Goal: Task Accomplishment & Management: Manage account settings

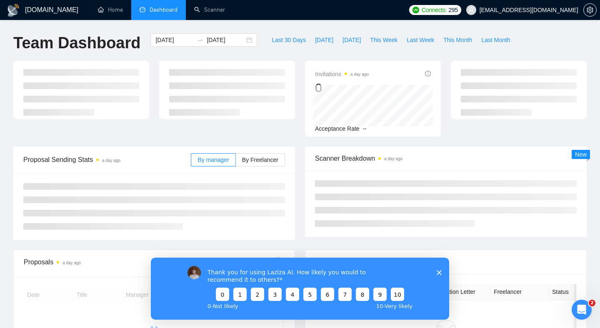
drag, startPoint x: 303, startPoint y: 160, endPoint x: 302, endPoint y: 168, distance: 8.0
click at [302, 161] on div "Scanner Breakdown a day ago New" at bounding box center [446, 192] width 292 height 90
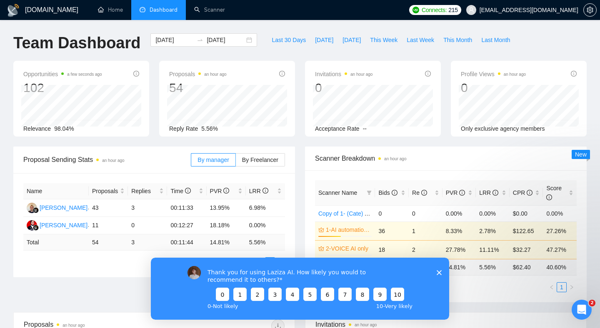
click at [440, 272] on icon "Close survey" at bounding box center [439, 272] width 5 height 5
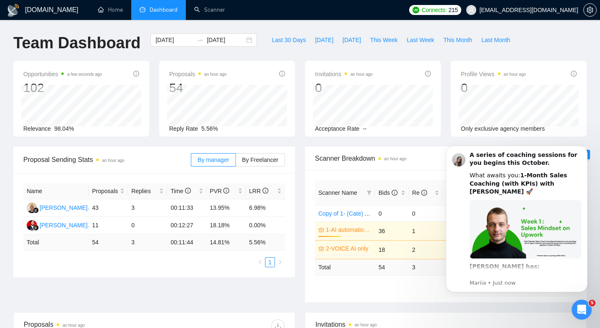
drag, startPoint x: 582, startPoint y: 148, endPoint x: 582, endPoint y: 202, distance: 53.3
click at [583, 148] on icon "Dismiss notification" at bounding box center [585, 148] width 4 height 4
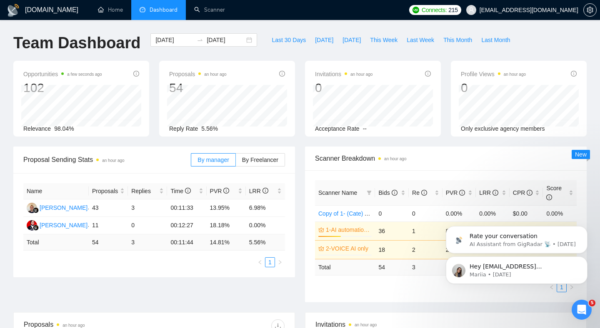
drag, startPoint x: 583, startPoint y: 231, endPoint x: 583, endPoint y: 203, distance: 27.5
click at [583, 231] on button "Dismiss notification" at bounding box center [585, 229] width 9 height 9
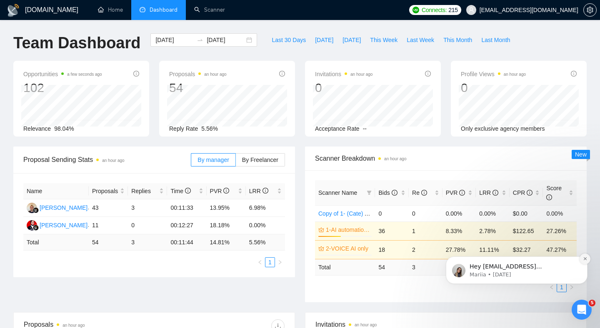
click at [583, 261] on icon "Dismiss notification" at bounding box center [585, 259] width 5 height 5
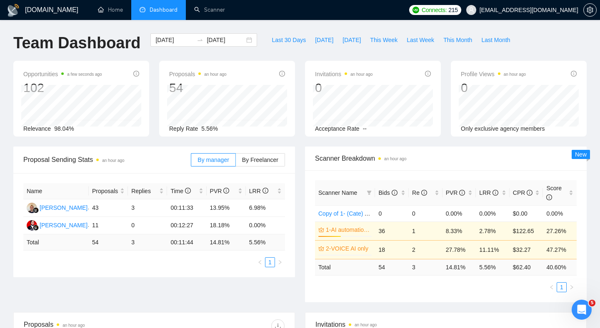
click at [217, 242] on td "14.81 %" at bounding box center [226, 243] width 39 height 16
drag, startPoint x: 219, startPoint y: 242, endPoint x: 271, endPoint y: 243, distance: 52.5
click at [272, 243] on tr "Total 54 3 00:11:44 14.81 % 5.56 %" at bounding box center [154, 243] width 262 height 16
click at [262, 244] on td "5.56 %" at bounding box center [265, 243] width 39 height 16
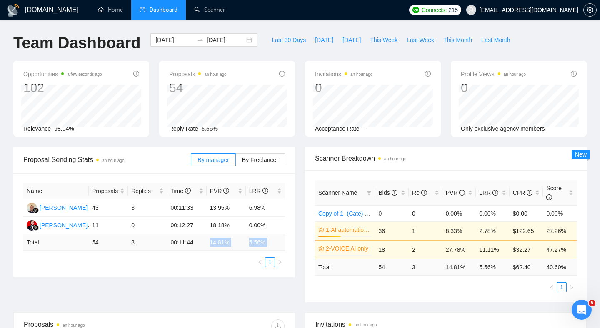
drag, startPoint x: 262, startPoint y: 244, endPoint x: 212, endPoint y: 241, distance: 49.7
click at [216, 240] on tr "Total 54 3 00:11:44 14.81 % 5.56 %" at bounding box center [154, 243] width 262 height 16
click at [211, 241] on td "14.81 %" at bounding box center [226, 243] width 39 height 16
drag, startPoint x: 212, startPoint y: 241, endPoint x: 257, endPoint y: 244, distance: 45.5
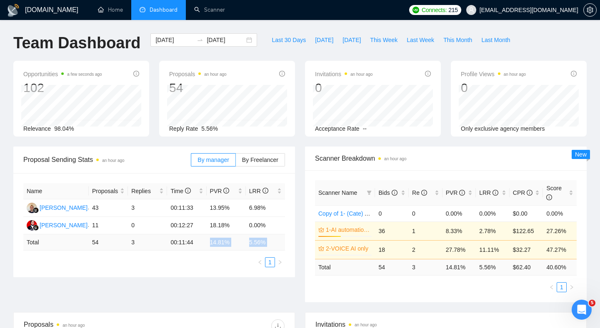
click at [257, 243] on tr "Total 54 3 00:11:44 14.81 % 5.56 %" at bounding box center [154, 243] width 262 height 16
click at [257, 244] on td "5.56 %" at bounding box center [265, 243] width 39 height 16
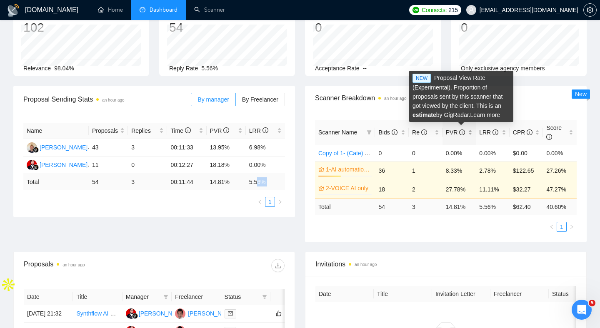
scroll to position [61, 0]
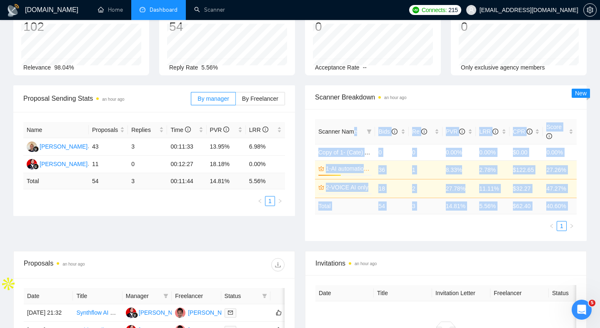
drag, startPoint x: 454, startPoint y: 212, endPoint x: 356, endPoint y: 129, distance: 128.3
click at [354, 128] on div "Scanner Name Bids Re PVR LRR CPR Score Copy of 1- (Cate) AI automation and Voic…" at bounding box center [446, 175] width 282 height 132
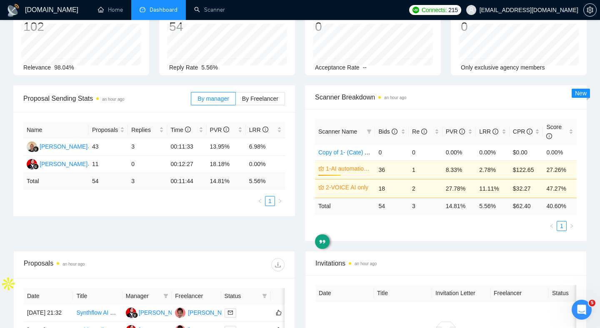
drag, startPoint x: 387, startPoint y: 223, endPoint x: 398, endPoint y: 241, distance: 20.9
click at [387, 224] on ul "1" at bounding box center [446, 226] width 262 height 10
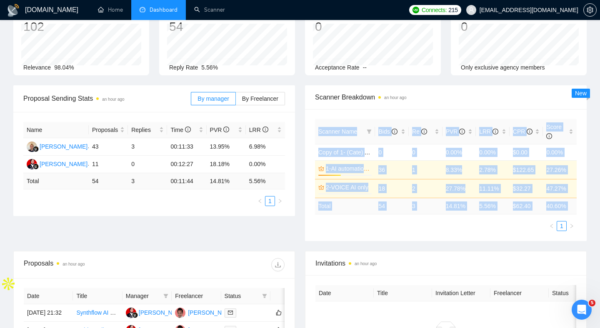
drag, startPoint x: 398, startPoint y: 241, endPoint x: 330, endPoint y: 122, distance: 137.5
click at [330, 122] on div "Proposal Sending Stats an hour ago By manager By Freelancer Name Proposals Repl…" at bounding box center [299, 168] width 583 height 166
drag, startPoint x: 333, startPoint y: 115, endPoint x: 434, endPoint y: 229, distance: 152.0
click at [431, 228] on div "Scanner Name Bids Re PVR LRR CPR Score Copy of 1- (Cate) AI automation and Voic…" at bounding box center [446, 175] width 282 height 132
drag, startPoint x: 432, startPoint y: 195, endPoint x: 335, endPoint y: 115, distance: 126.0
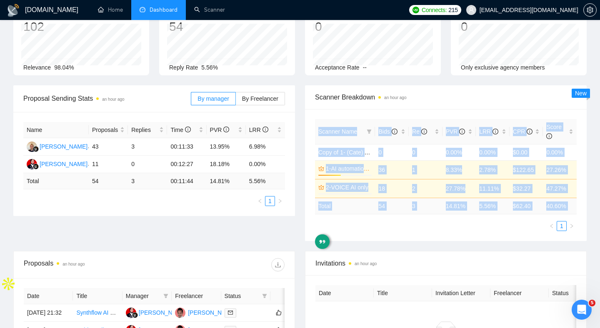
click at [334, 115] on div "Scanner Name Bids Re PVR LRR CPR Score Copy of 1- (Cate) AI automation and Voic…" at bounding box center [446, 175] width 282 height 132
click at [336, 116] on div "Scanner Name Bids Re PVR LRR CPR Score Copy of 1- (Cate) AI automation and Voic…" at bounding box center [446, 175] width 282 height 132
drag, startPoint x: 336, startPoint y: 116, endPoint x: 464, endPoint y: 223, distance: 166.2
click at [452, 216] on div "Scanner Name Bids Re PVR LRR CPR Score Copy of 1- (Cate) AI automation and Voic…" at bounding box center [446, 175] width 282 height 132
drag, startPoint x: 474, startPoint y: 232, endPoint x: 314, endPoint y: 109, distance: 202.4
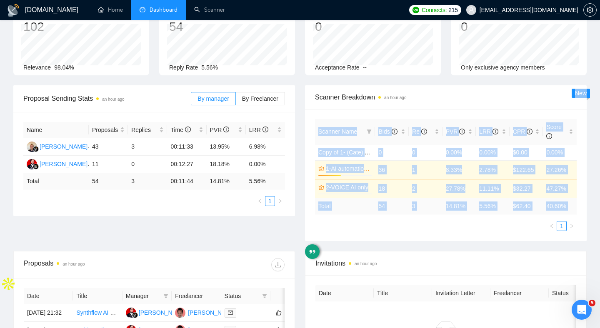
click at [314, 109] on div "Scanner Name Bids Re PVR LRR CPR Score Copy of 1- (Cate) AI automation and Voic…" at bounding box center [446, 175] width 282 height 132
drag, startPoint x: 401, startPoint y: 176, endPoint x: 365, endPoint y: 132, distance: 57.4
click at [365, 132] on div "Scanner Name Bids Re PVR LRR CPR Score Copy of 1- (Cate) AI automation and Voic…" at bounding box center [446, 175] width 262 height 112
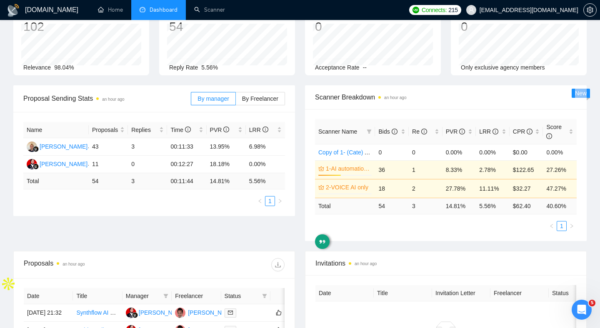
click at [469, 223] on ul "1" at bounding box center [446, 226] width 262 height 10
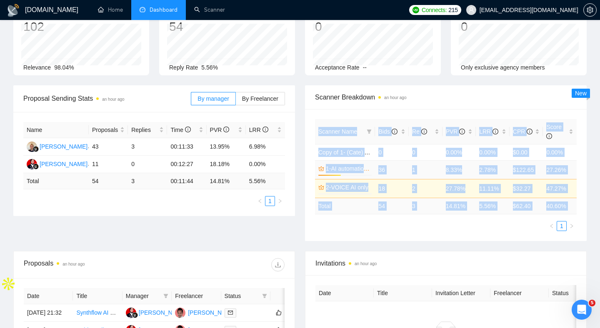
drag, startPoint x: 397, startPoint y: 227, endPoint x: 332, endPoint y: 176, distance: 82.2
click at [320, 117] on div "Scanner Name Bids Re PVR LRR CPR Score Copy of 1- (Cate) AI automation and Voic…" at bounding box center [446, 175] width 282 height 132
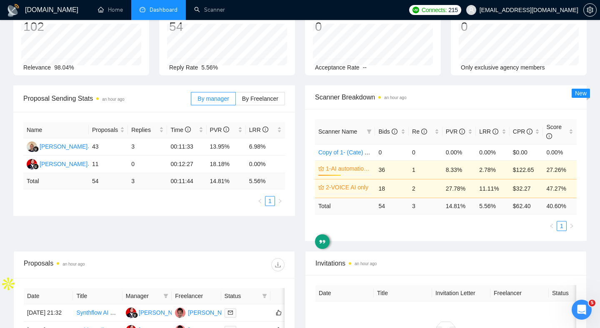
drag, startPoint x: 378, startPoint y: 243, endPoint x: 367, endPoint y: 236, distance: 12.7
click at [374, 239] on div "Proposal Sending Stats an hour ago By manager By Freelancer Name Proposals Repl…" at bounding box center [299, 168] width 583 height 166
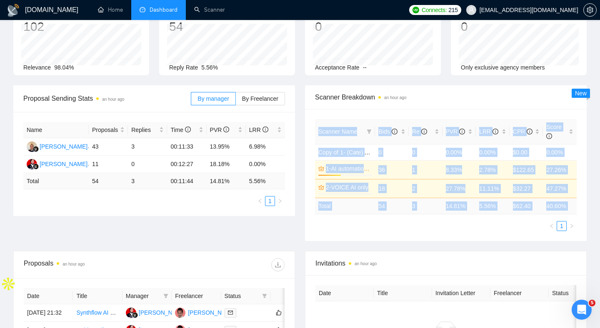
drag, startPoint x: 342, startPoint y: 185, endPoint x: 317, endPoint y: 127, distance: 63.3
click at [317, 127] on div "Scanner Name Bids Re PVR LRR CPR Score Copy of 1- (Cate) AI automation and Voic…" at bounding box center [446, 175] width 282 height 132
click at [334, 245] on div "Proposal Sending Stats an hour ago By manager By Freelancer Name Proposals Repl…" at bounding box center [299, 168] width 583 height 166
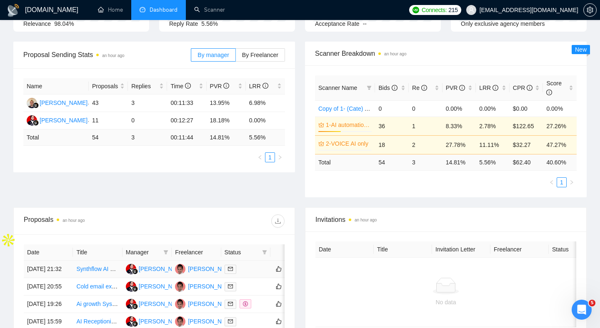
scroll to position [94, 0]
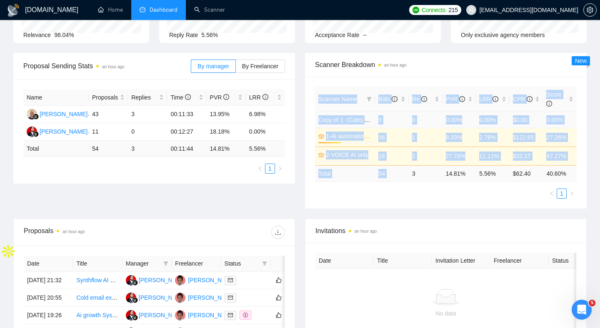
drag, startPoint x: 337, startPoint y: 90, endPoint x: 433, endPoint y: 182, distance: 132.3
click at [420, 171] on div "Scanner Name Bids Re PVR LRR CPR Score Copy of 1- (Cate) AI automation and Voic…" at bounding box center [446, 143] width 282 height 132
drag, startPoint x: 446, startPoint y: 191, endPoint x: 360, endPoint y: 116, distance: 114.0
click at [343, 102] on div "Scanner Name Bids Re PVR LRR CPR Score Copy of 1- (Cate) AI automation and Voic…" at bounding box center [446, 143] width 262 height 112
drag, startPoint x: 453, startPoint y: 185, endPoint x: 328, endPoint y: 90, distance: 157.2
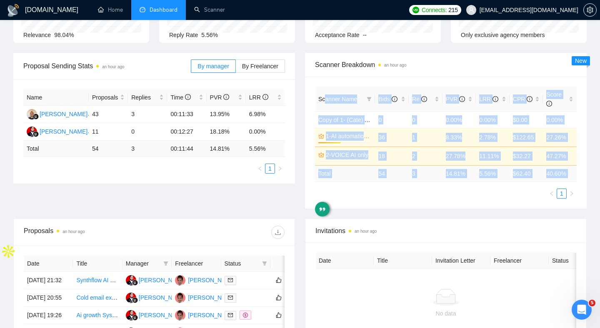
click at [326, 93] on div "Scanner Name Bids Re PVR LRR CPR Score Copy of 1- (Cate) AI automation and Voic…" at bounding box center [446, 143] width 262 height 112
drag, startPoint x: 333, startPoint y: 94, endPoint x: 421, endPoint y: 202, distance: 139.5
click at [420, 200] on div "Scanner Name Bids Re PVR LRR CPR Score Copy of 1- (Cate) AI automation and Voic…" at bounding box center [446, 143] width 282 height 132
drag, startPoint x: 421, startPoint y: 203, endPoint x: 325, endPoint y: 85, distance: 151.3
click at [325, 86] on div "Scanner Name Bids Re PVR LRR CPR Score Copy of 1- (Cate) AI automation and Voic…" at bounding box center [446, 143] width 282 height 132
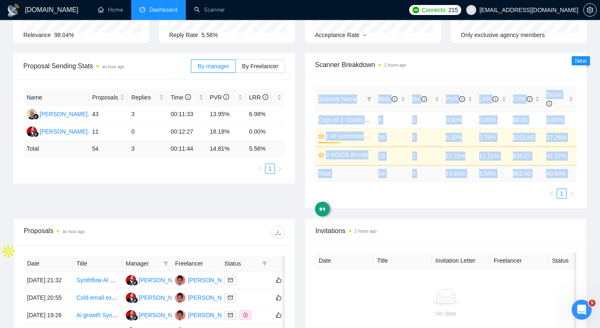
drag, startPoint x: 334, startPoint y: 95, endPoint x: 412, endPoint y: 191, distance: 124.0
click at [412, 191] on div "Scanner Name Bids Re PVR LRR CPR Score Copy of 1- (Cate) AI automation and Voic…" at bounding box center [446, 143] width 282 height 132
drag, startPoint x: 428, startPoint y: 192, endPoint x: 311, endPoint y: 97, distance: 151.1
click at [309, 97] on div "Scanner Name Bids Re PVR LRR CPR Score Copy of 1- (Cate) AI automation and Voic…" at bounding box center [446, 143] width 282 height 132
click at [311, 97] on div "Scanner Name Bids Re PVR LRR CPR Score Copy of 1- (Cate) AI automation and Voic…" at bounding box center [446, 143] width 282 height 132
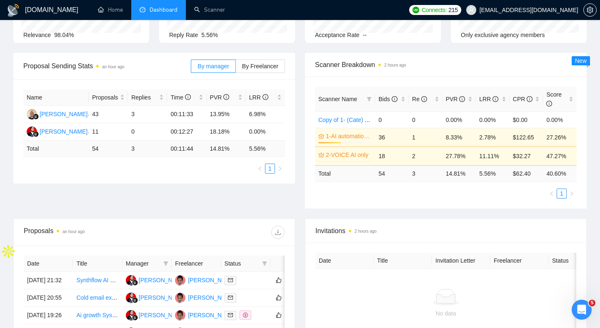
scroll to position [0, 0]
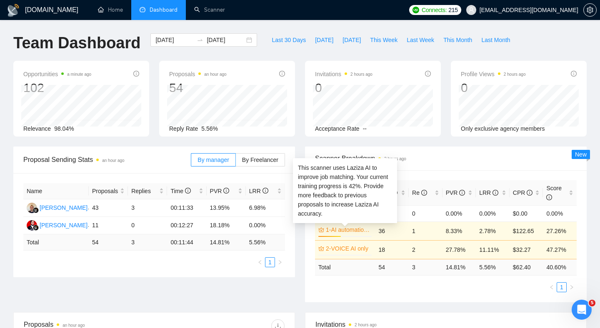
click at [344, 231] on link "1-AI automation and Voice for CRM & Booking" at bounding box center [348, 229] width 44 height 9
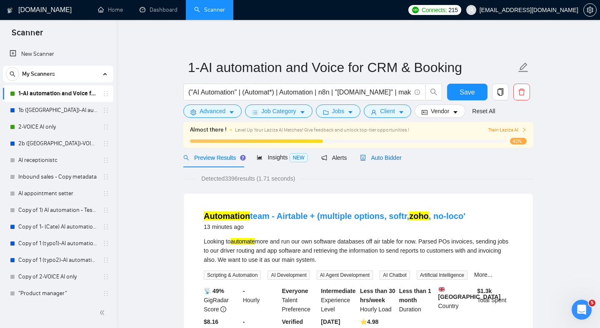
drag, startPoint x: 384, startPoint y: 160, endPoint x: 364, endPoint y: 161, distance: 19.2
click at [383, 160] on span "Auto Bidder" at bounding box center [380, 158] width 41 height 7
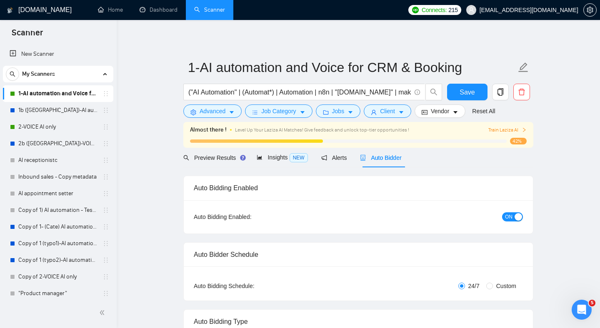
checkbox input "true"
drag, startPoint x: 518, startPoint y: 216, endPoint x: 502, endPoint y: 215, distance: 16.3
click at [518, 216] on div "button" at bounding box center [517, 216] width 7 height 7
click at [52, 125] on link "2-VOICE AI only" at bounding box center [57, 127] width 79 height 17
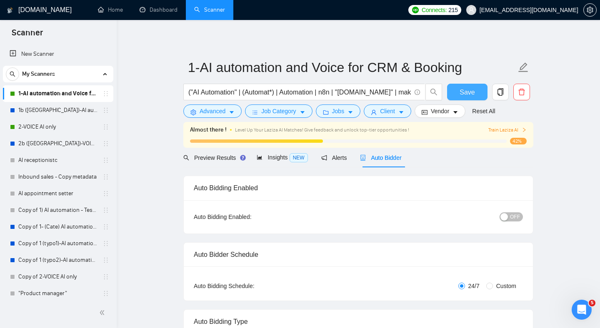
drag, startPoint x: 462, startPoint y: 86, endPoint x: 249, endPoint y: 133, distance: 218.8
click at [462, 86] on button "Save" at bounding box center [467, 92] width 40 height 17
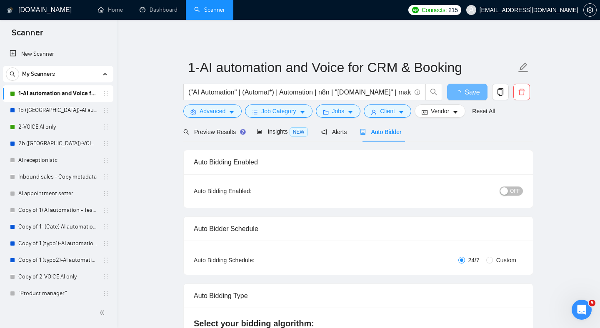
drag, startPoint x: 165, startPoint y: 85, endPoint x: 337, endPoint y: 253, distance: 241.3
drag, startPoint x: 154, startPoint y: 177, endPoint x: 148, endPoint y: 177, distance: 5.8
click at [50, 123] on link "2-VOICE AI only" at bounding box center [57, 127] width 79 height 17
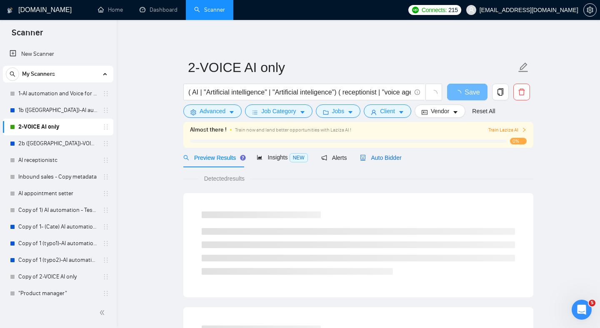
click at [384, 157] on span "Auto Bidder" at bounding box center [380, 158] width 41 height 7
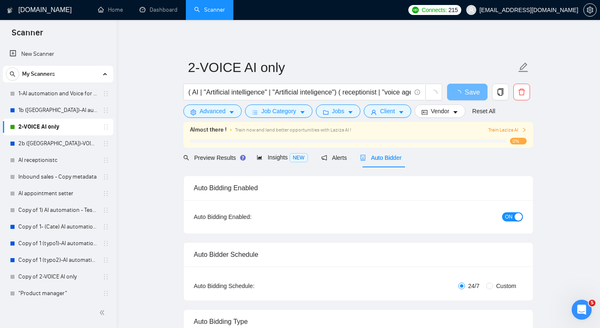
checkbox input "true"
click at [519, 219] on div "button" at bounding box center [517, 216] width 7 height 7
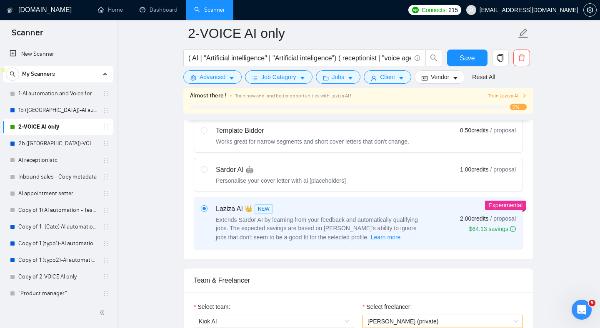
scroll to position [269, 0]
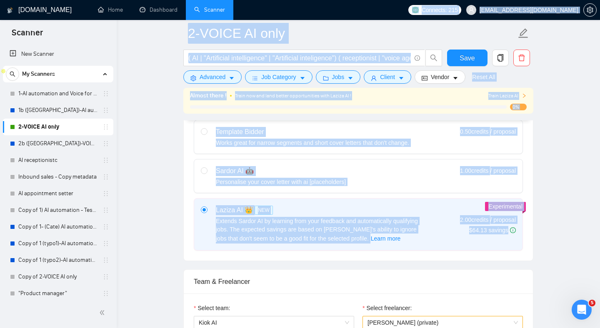
drag, startPoint x: 478, startPoint y: 159, endPoint x: 176, endPoint y: 48, distance: 322.1
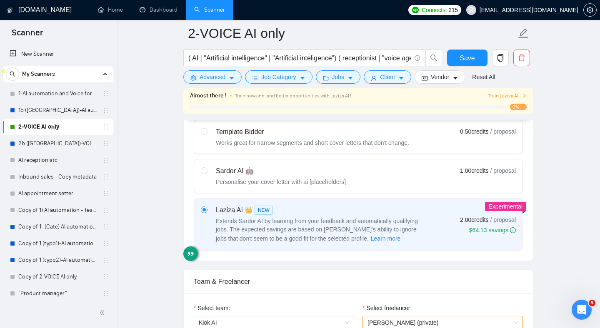
drag, startPoint x: 479, startPoint y: 55, endPoint x: 266, endPoint y: 107, distance: 219.1
click at [479, 55] on button "Save" at bounding box center [467, 58] width 40 height 17
